Goal: Task Accomplishment & Management: Use online tool/utility

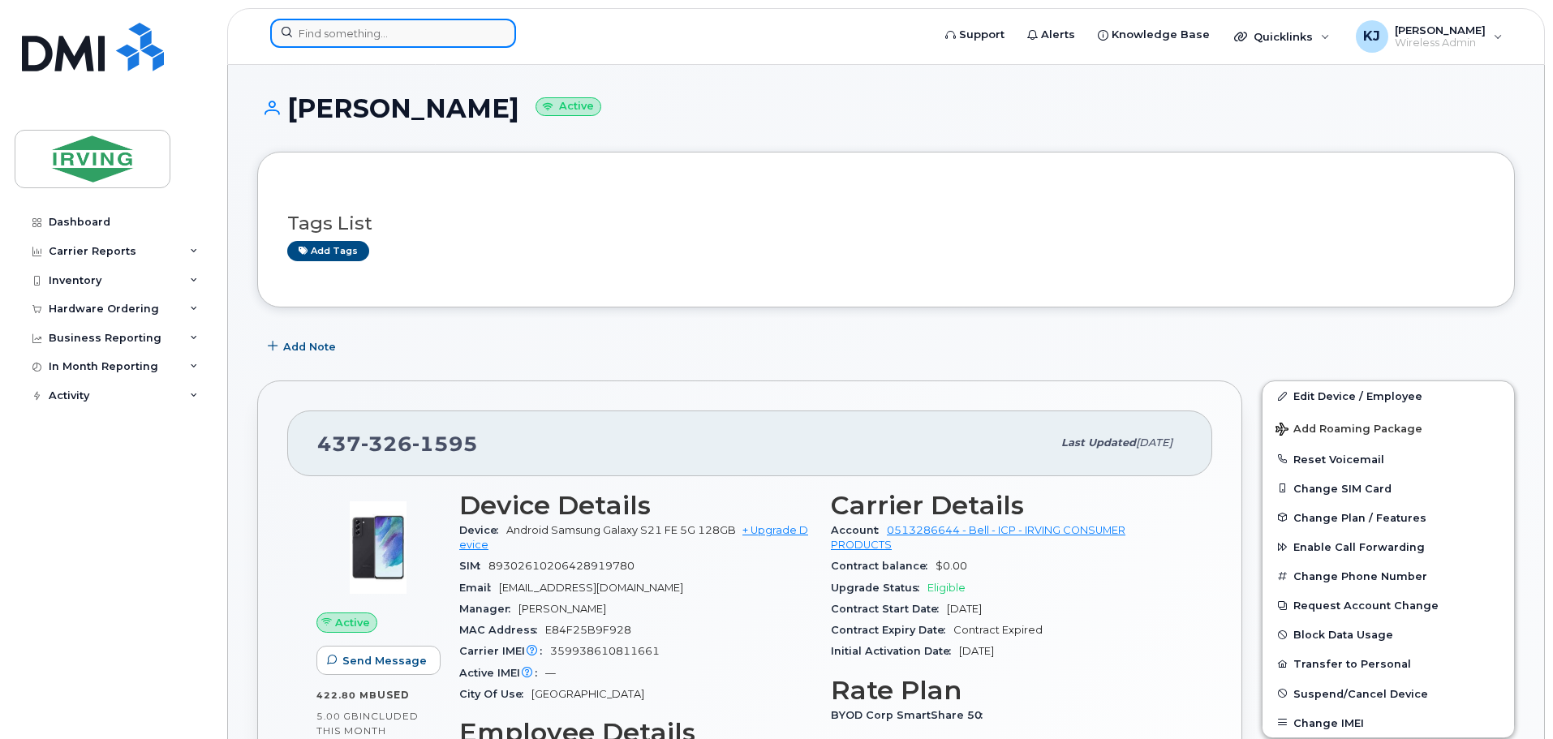
click at [416, 30] on input at bounding box center [393, 33] width 246 height 29
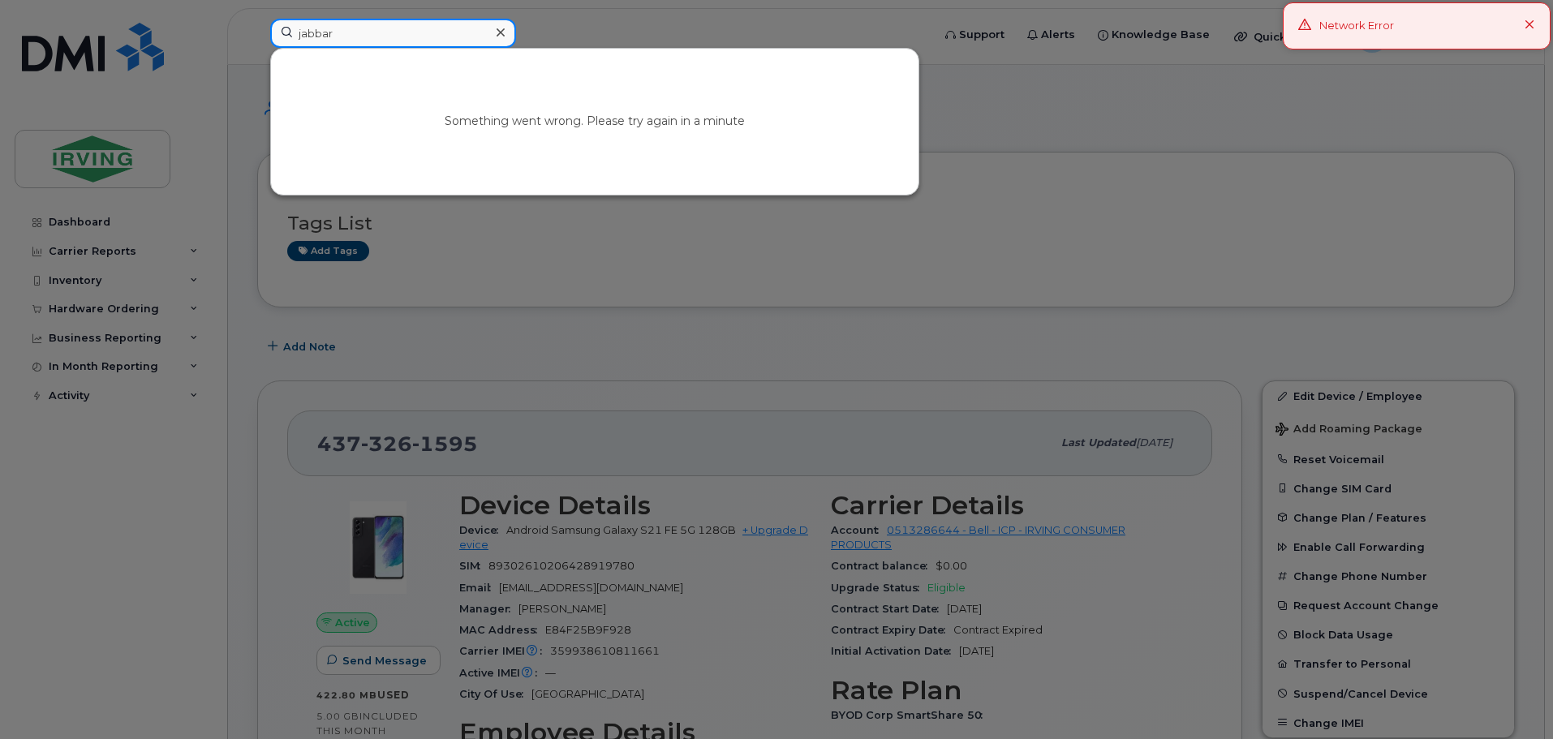
type input "jabbar"
click at [1528, 25] on icon at bounding box center [1530, 25] width 11 height 11
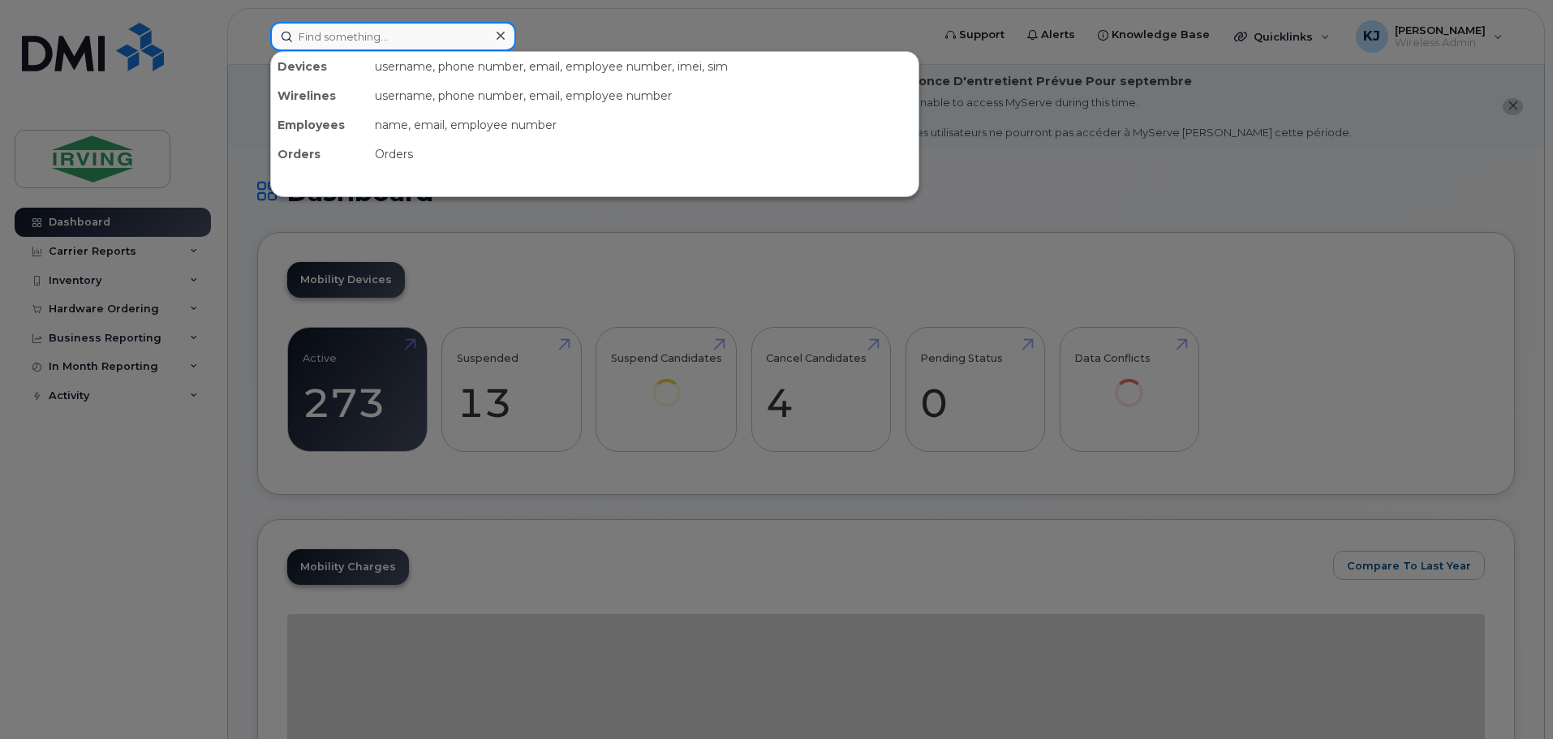
click at [410, 41] on input at bounding box center [393, 36] width 246 height 29
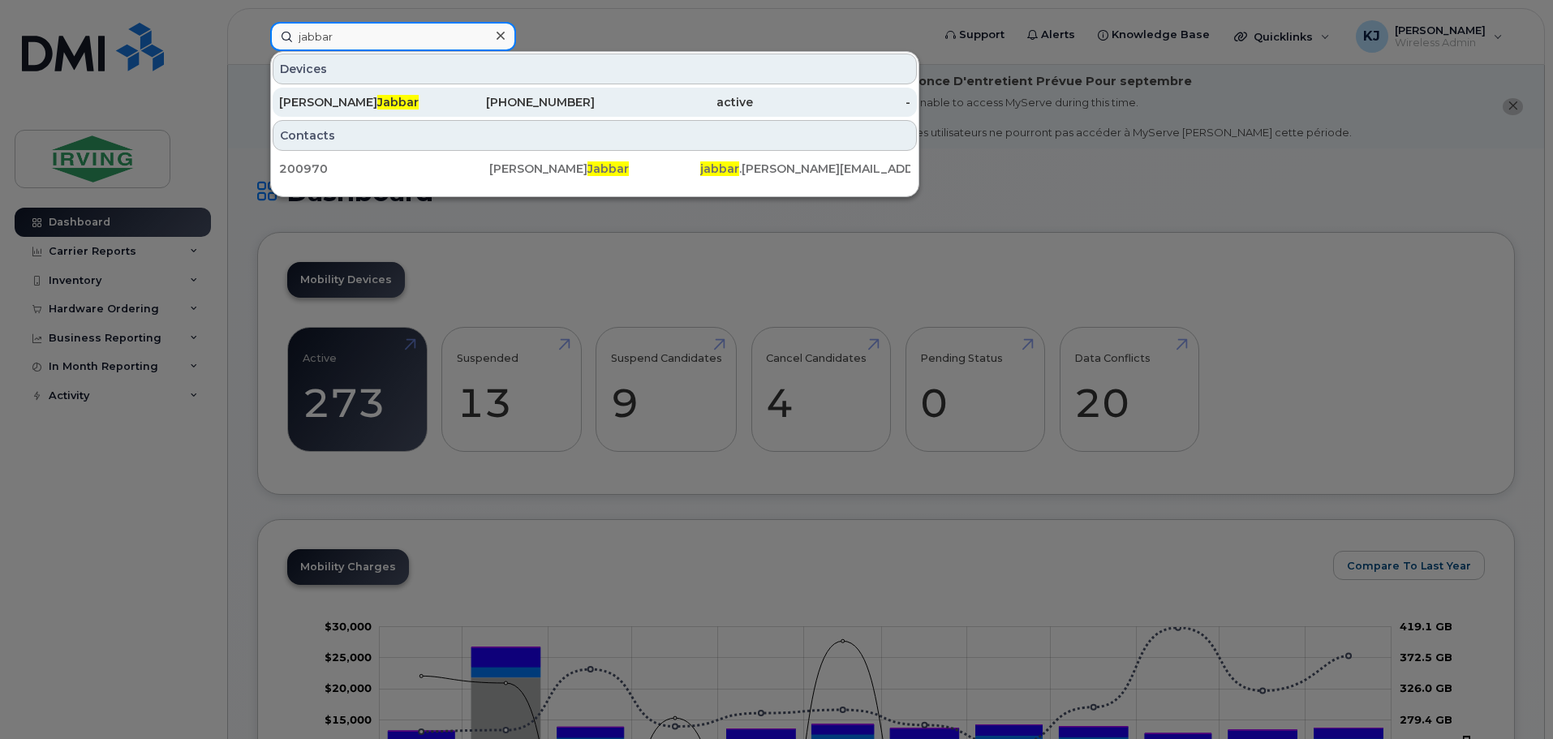
type input "jabbar"
click at [361, 97] on div "Khalid Jabbar" at bounding box center [358, 102] width 158 height 16
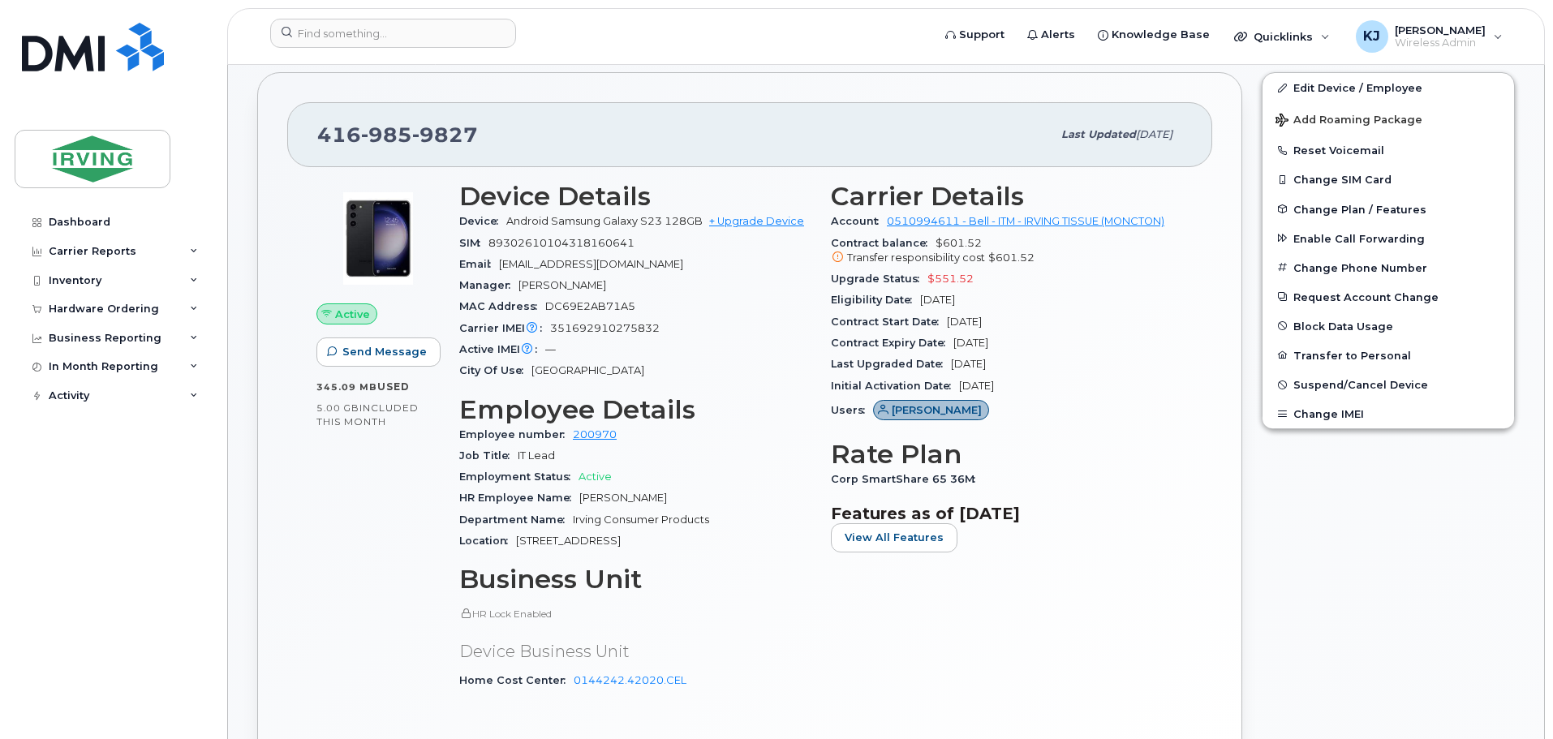
scroll to position [432, 0]
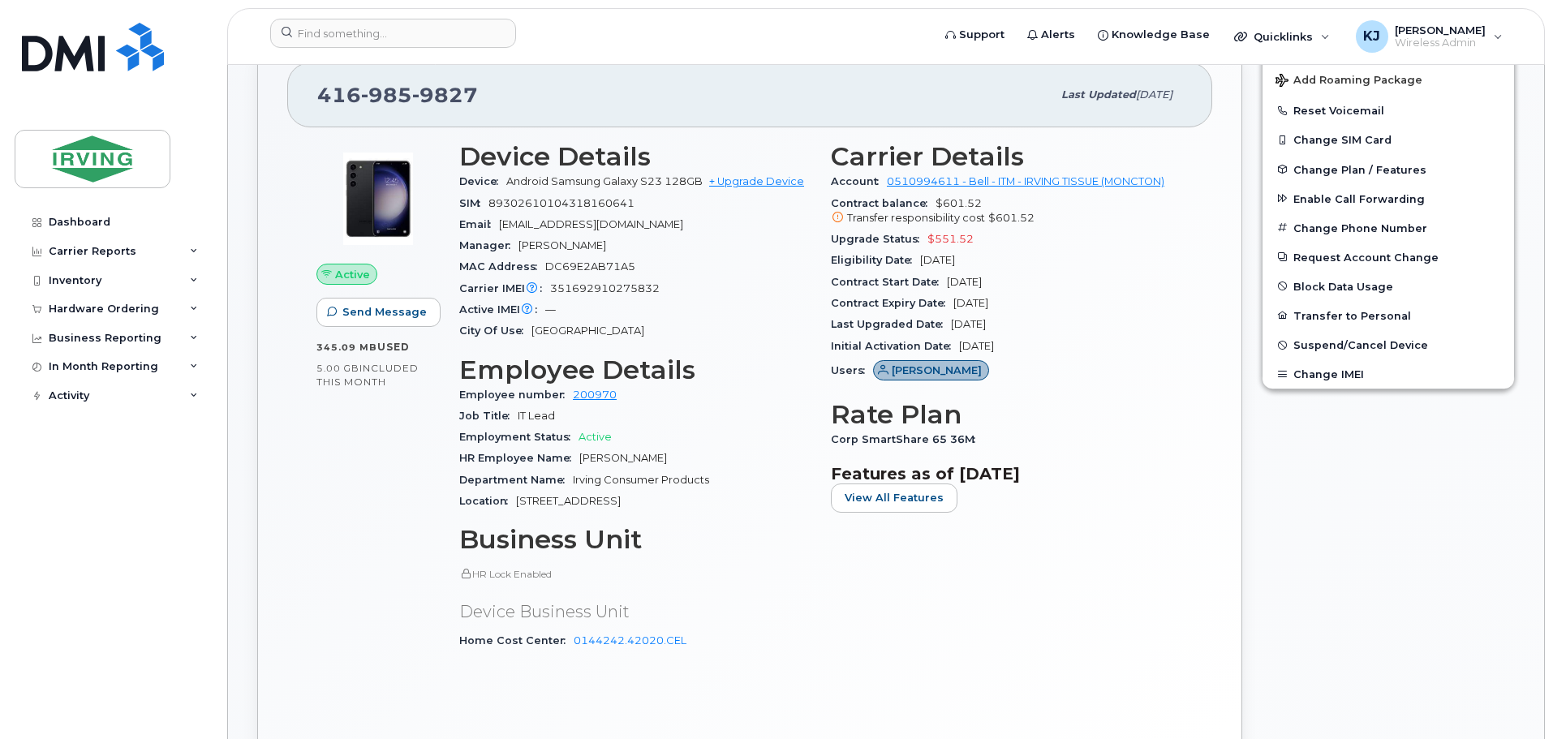
click at [838, 216] on icon at bounding box center [838, 218] width 11 height 11
click at [734, 183] on link "+ Upgrade Device" at bounding box center [756, 181] width 95 height 12
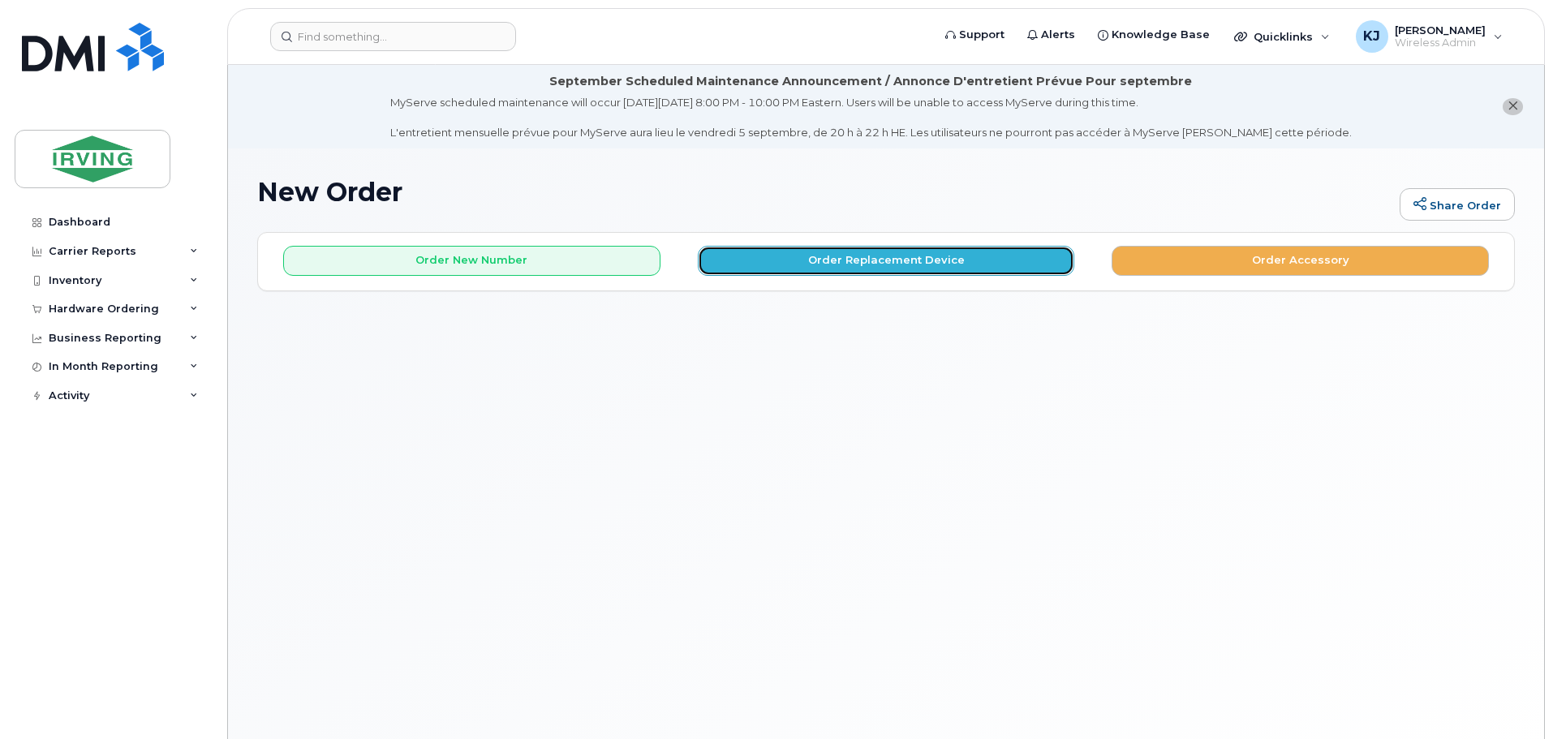
click at [859, 261] on button "Order Replacement Device" at bounding box center [886, 261] width 377 height 30
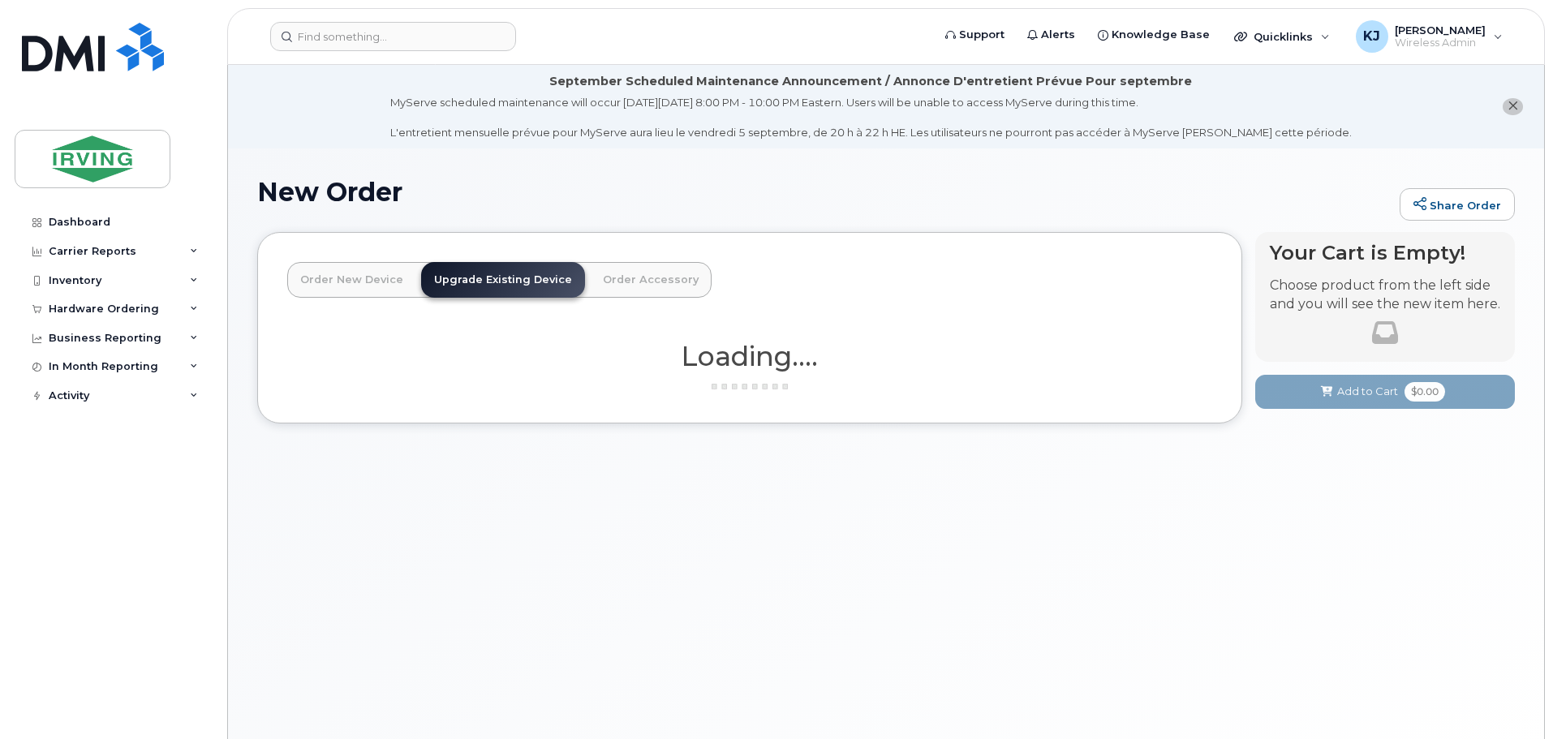
click at [1511, 107] on icon "close notification" at bounding box center [1513, 106] width 11 height 11
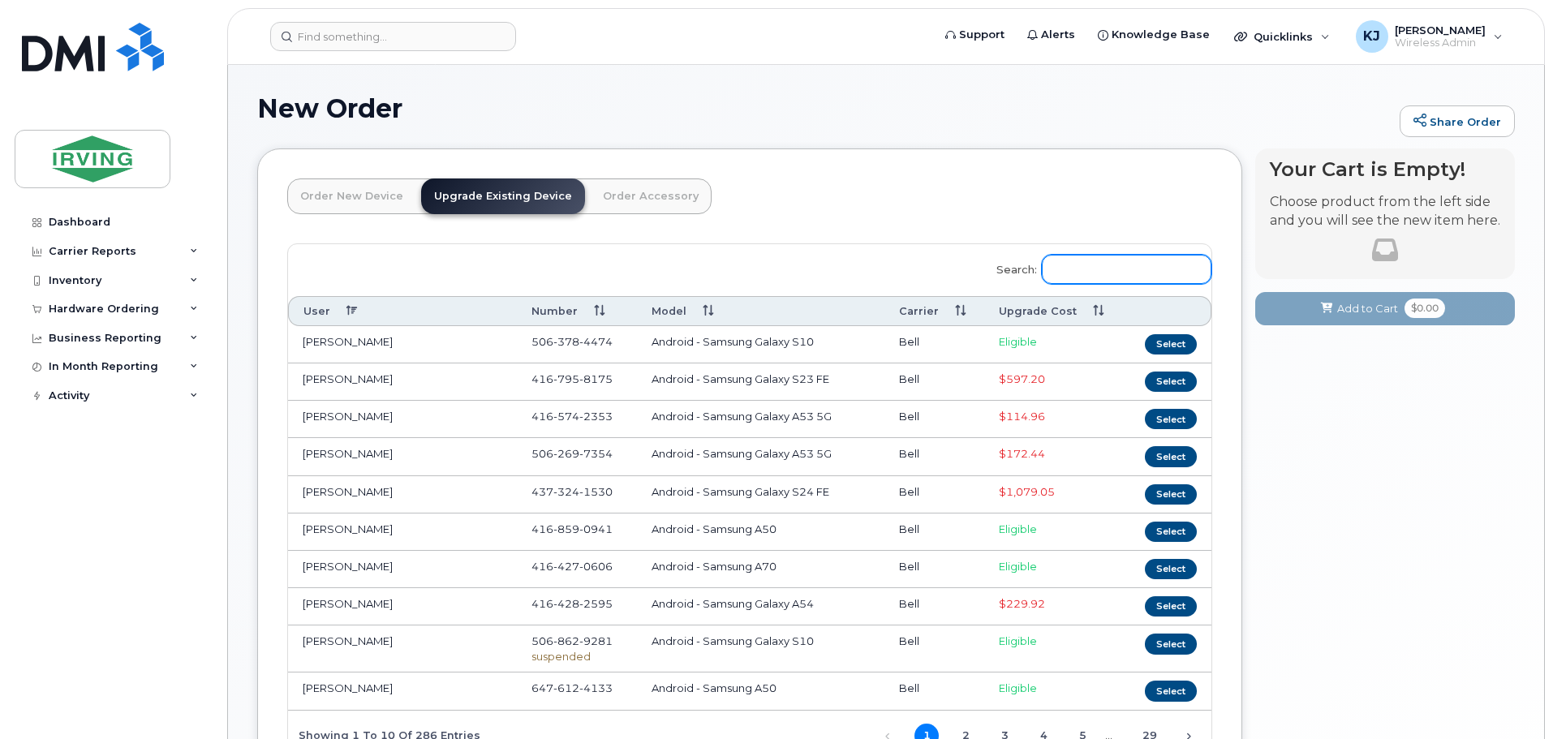
click at [1099, 271] on input "Search:" at bounding box center [1127, 269] width 170 height 29
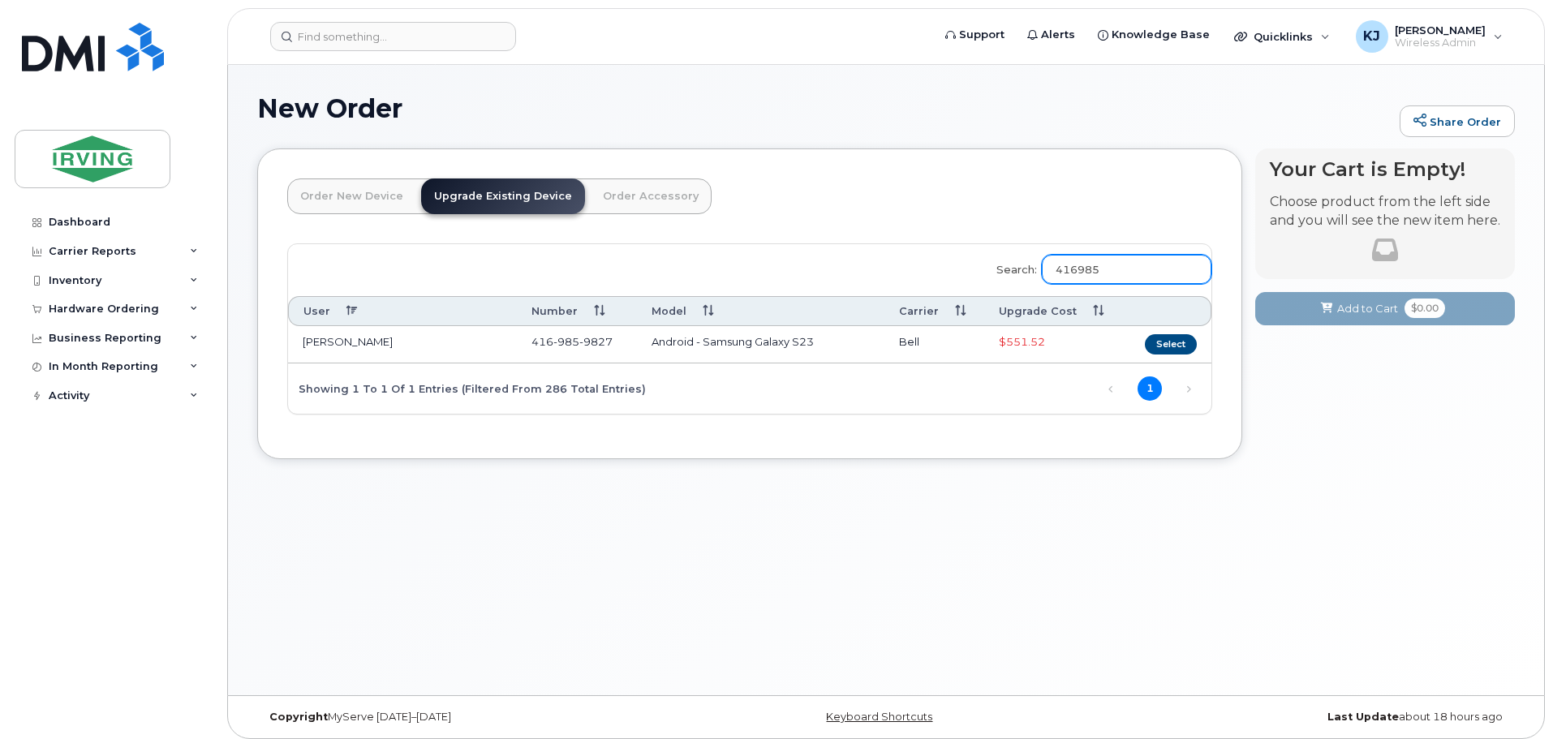
type input "416985"
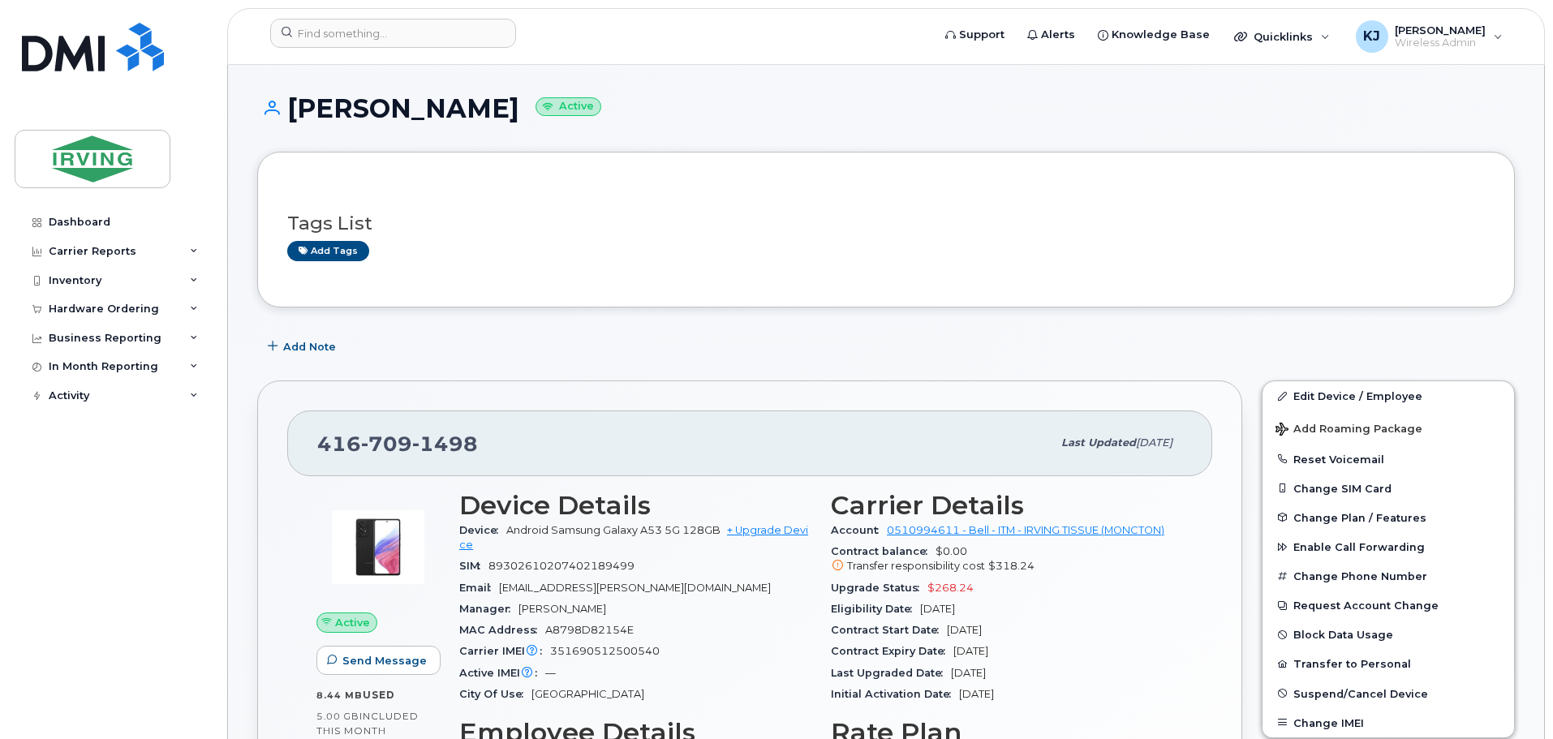
scroll to position [151, 0]
